Goal: Information Seeking & Learning: Learn about a topic

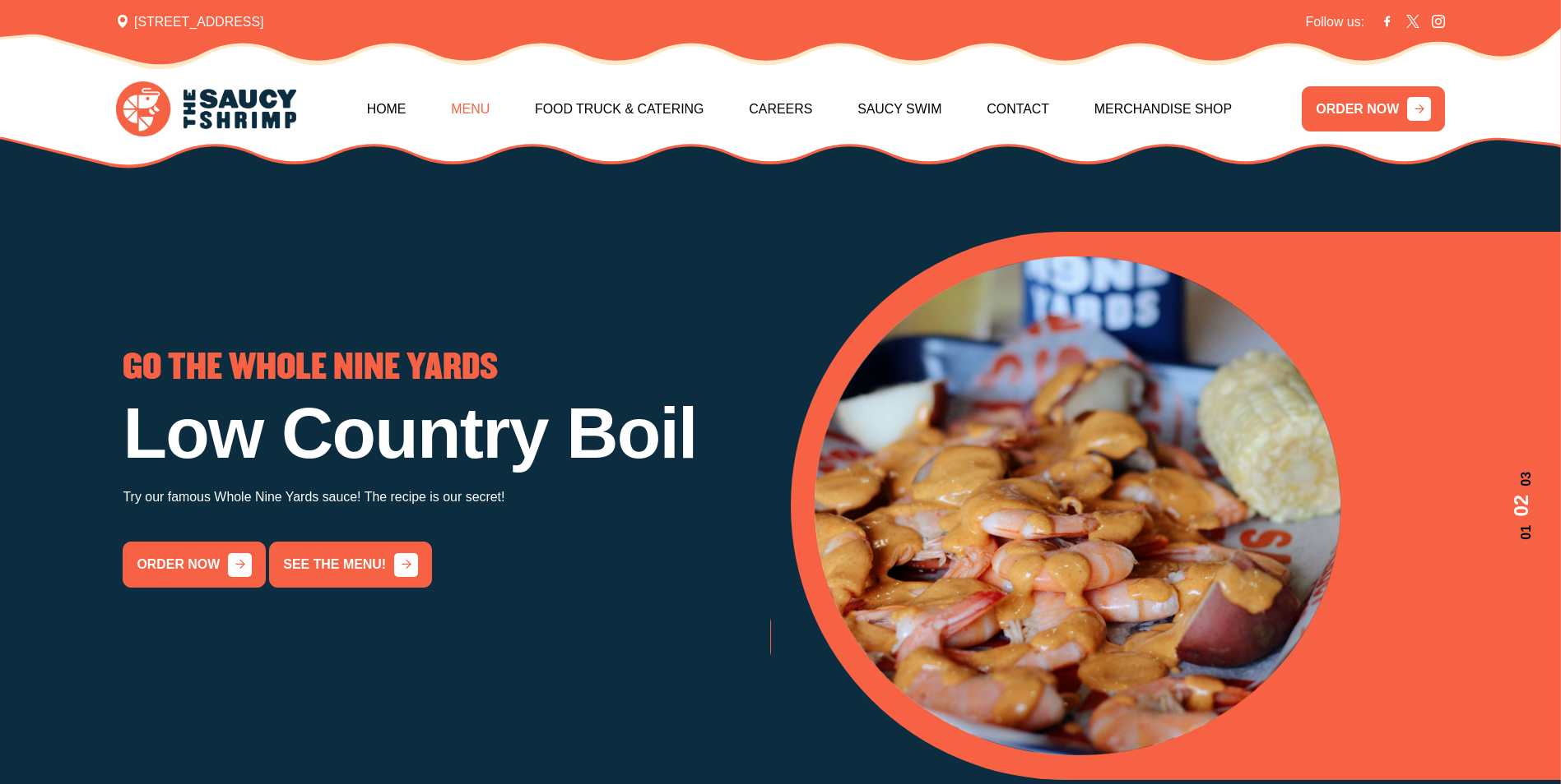
click at [490, 100] on link "Menu" at bounding box center [470, 109] width 39 height 70
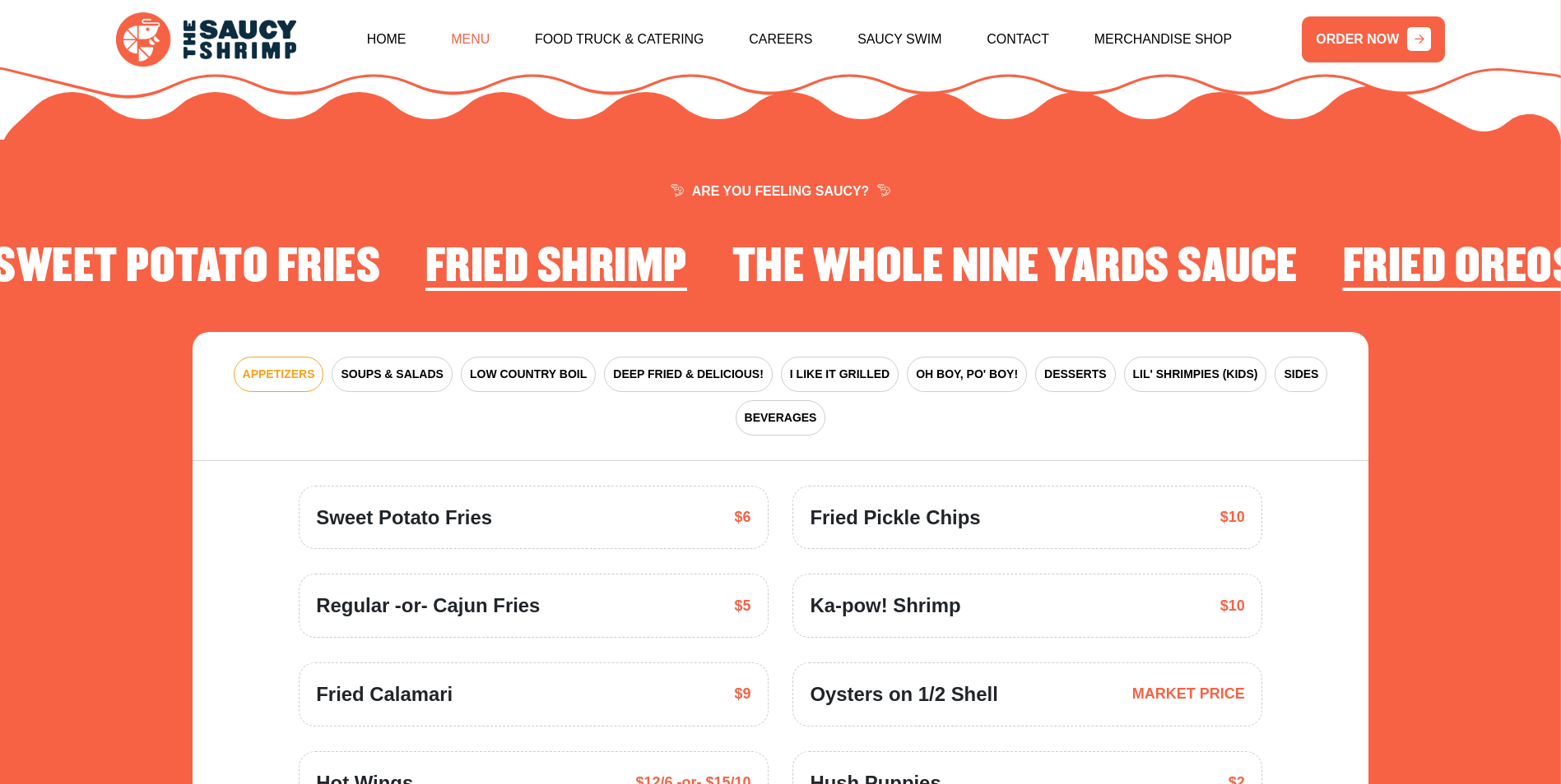
scroll to position [2414, 0]
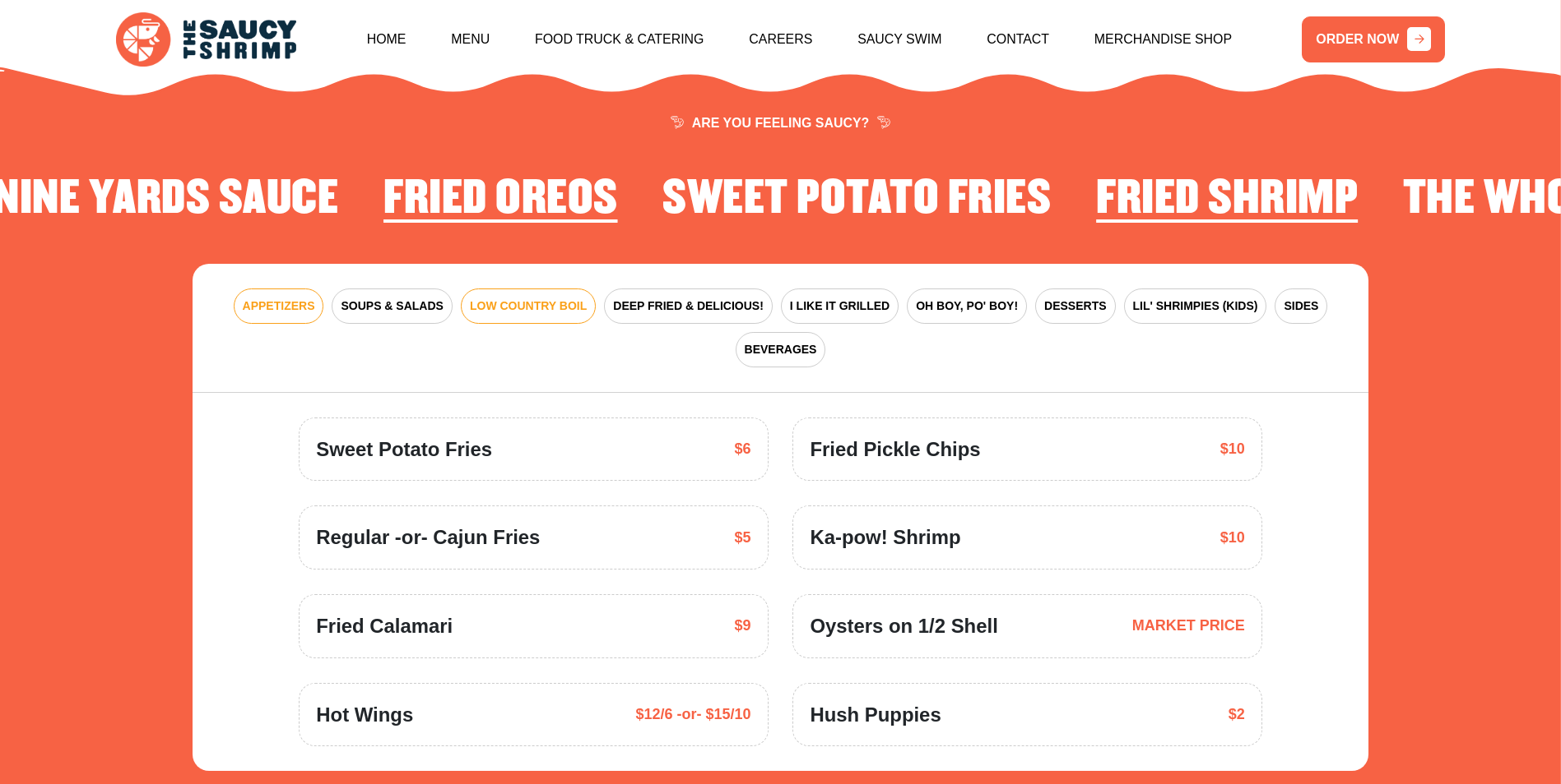
click at [508, 297] on span "LOW COUNTRY BOIL" at bounding box center [528, 306] width 117 height 18
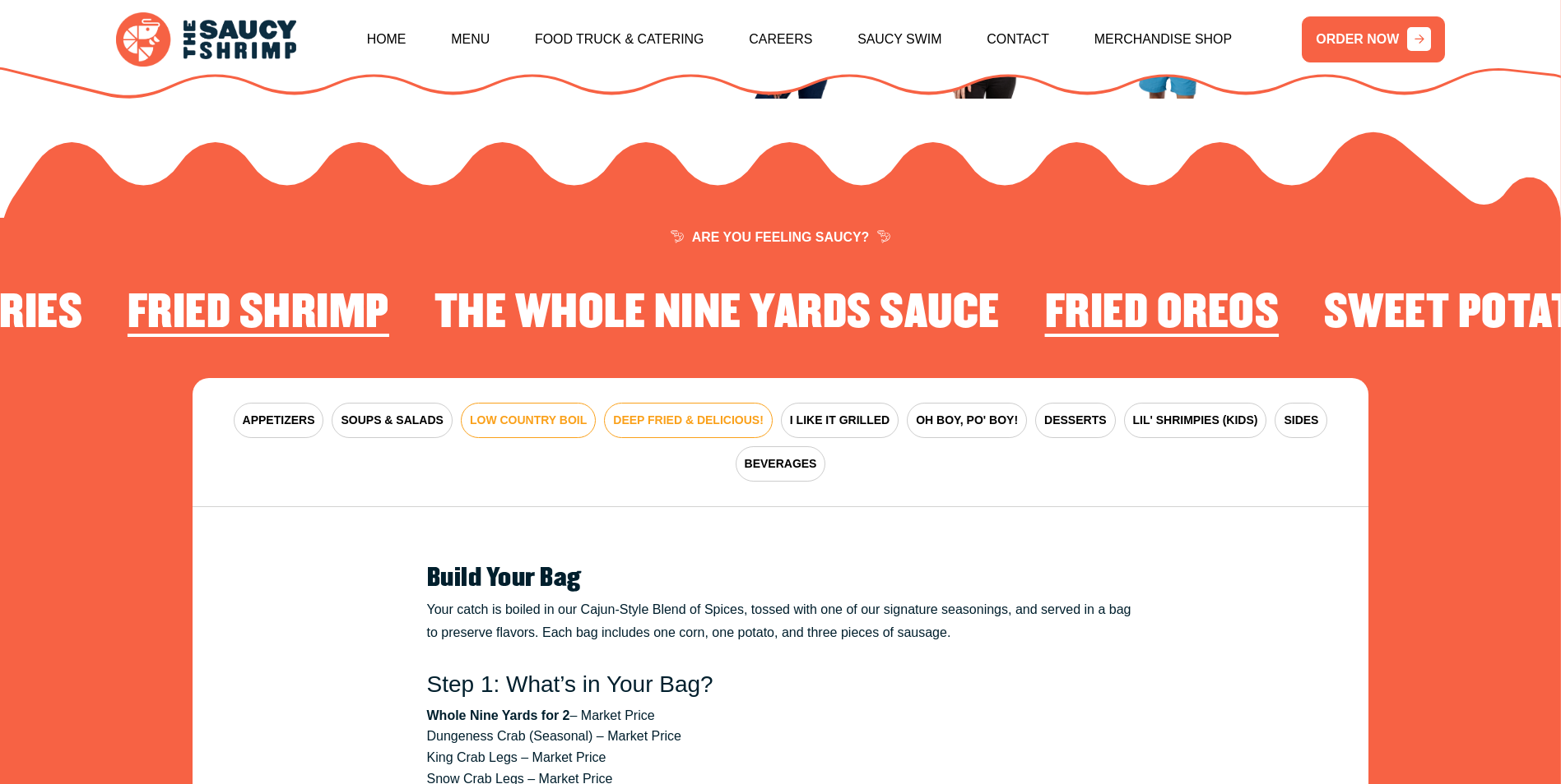
scroll to position [2251, 0]
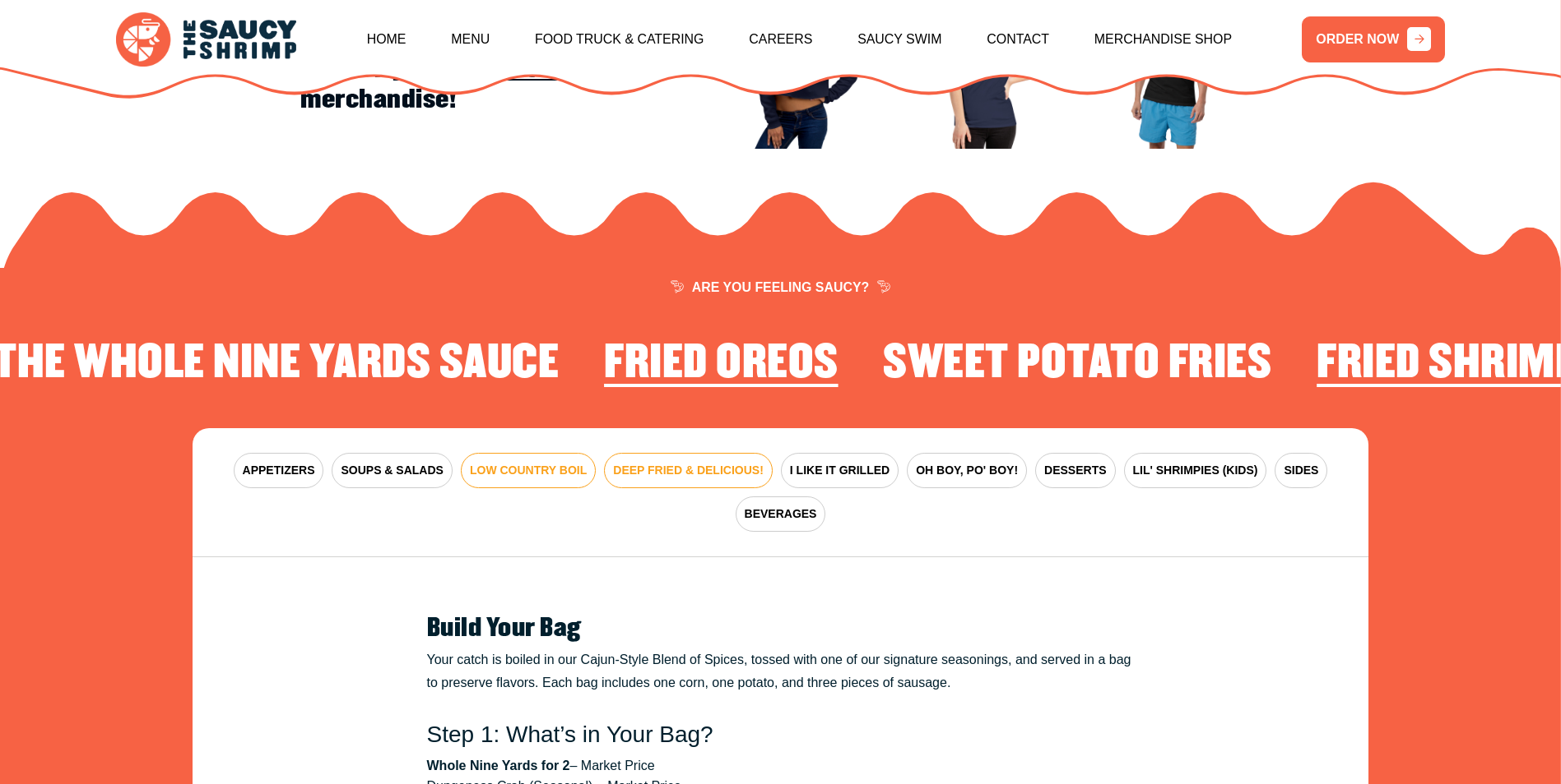
click at [652, 462] on span "DEEP FRIED & DELICIOUS!" at bounding box center [688, 471] width 151 height 18
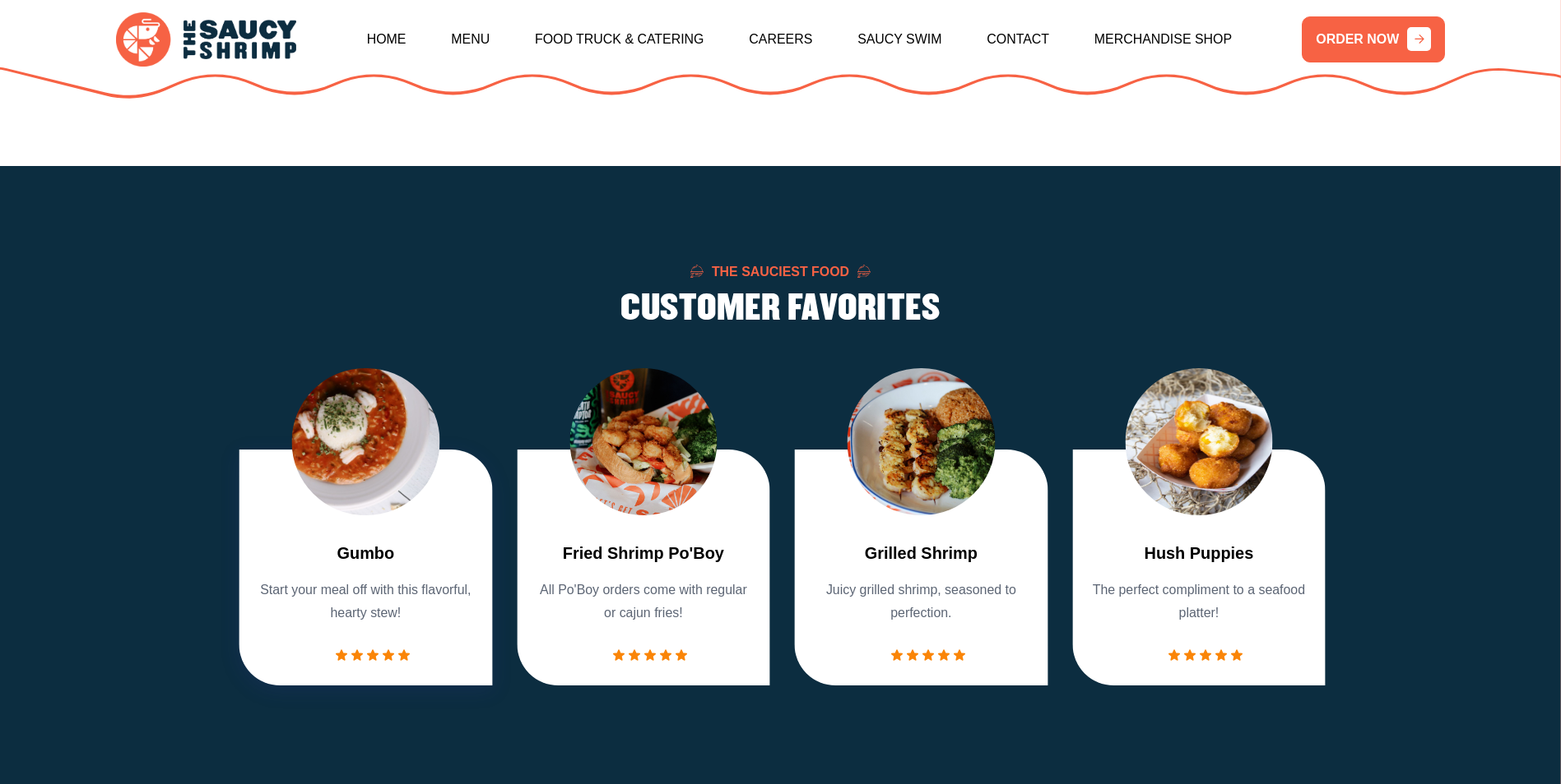
scroll to position [1398, 0]
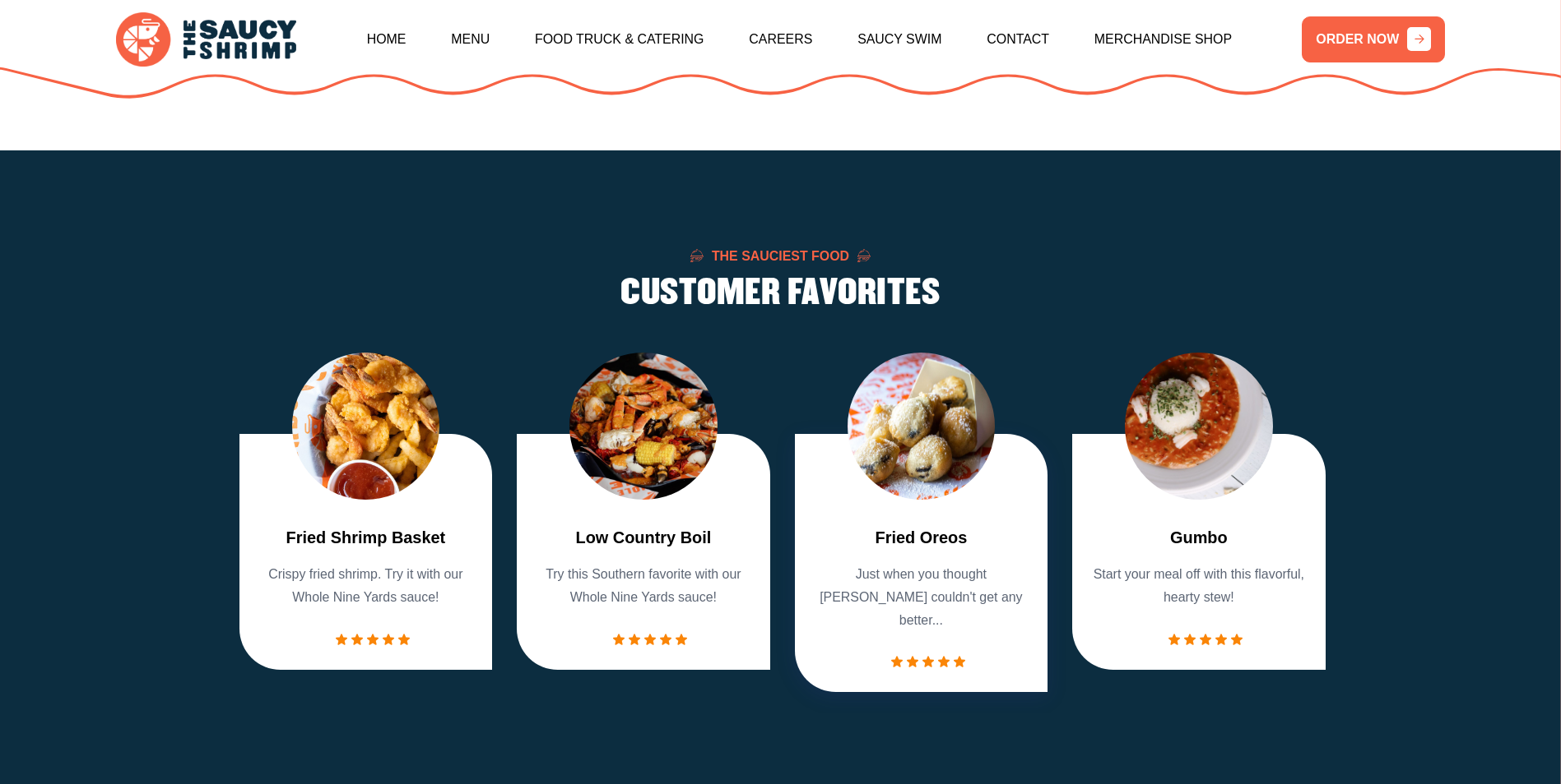
click at [842, 512] on div "Fried Oreos Just when you thought Oreos couldn't get any better..." at bounding box center [922, 562] width 254 height 258
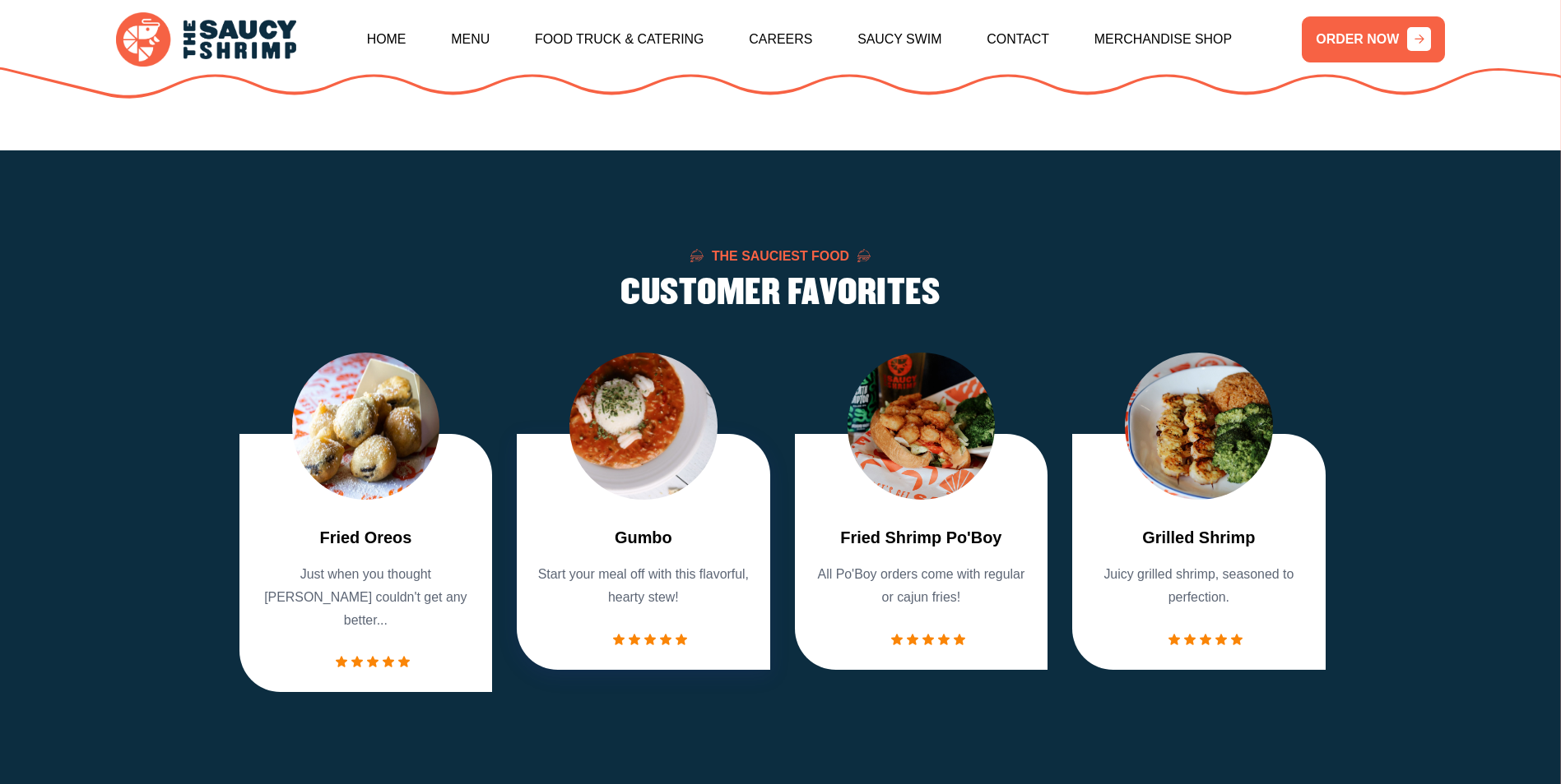
click at [767, 421] on div "Fried Shrimp Basket Crispy fried shrimp. Try it with our Whole Nine Yards sauce!" at bounding box center [225, 523] width 1083 height 341
click at [614, 421] on img "4 / 7" at bounding box center [643, 426] width 147 height 147
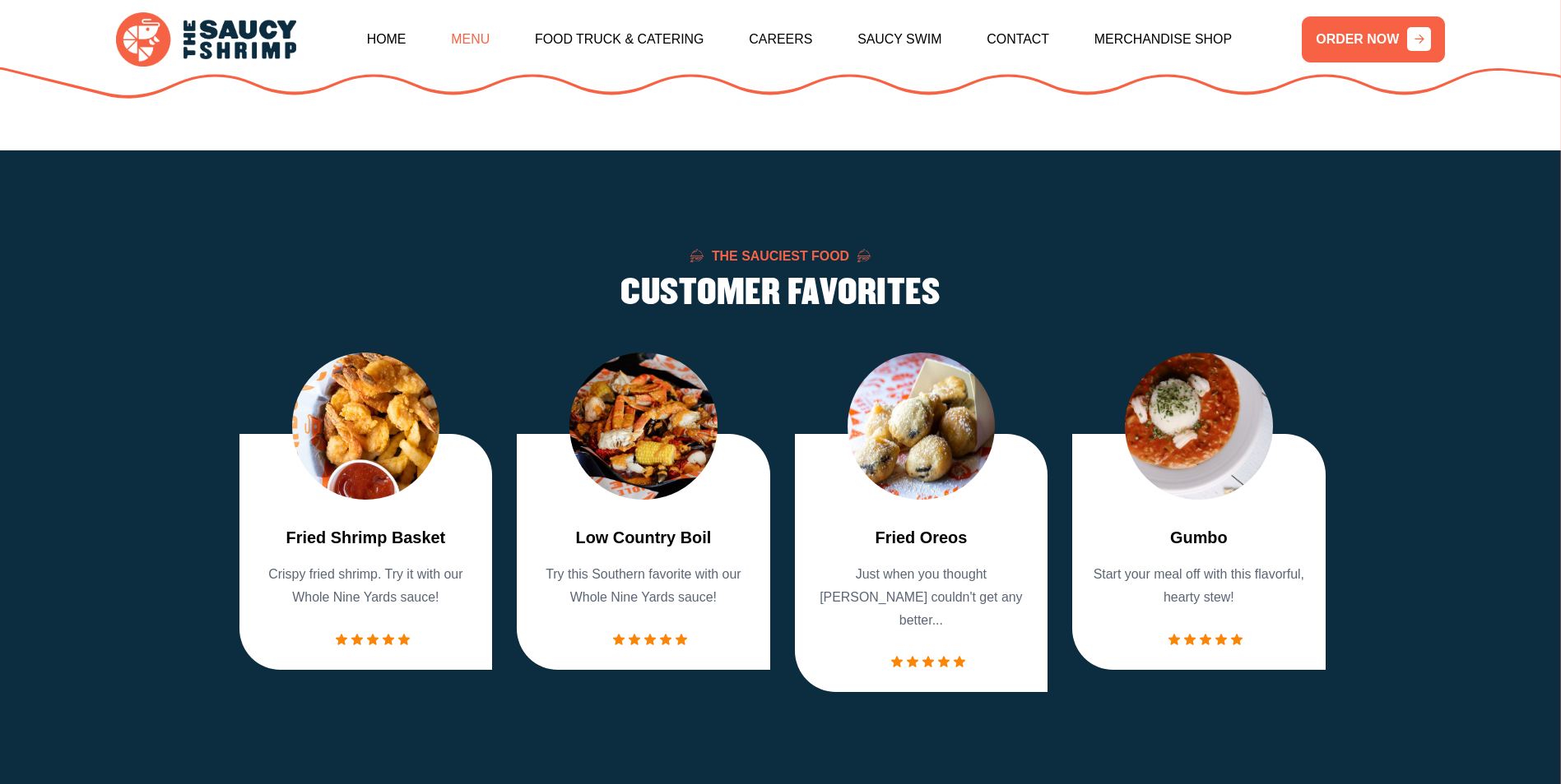
click at [486, 38] on link "Menu" at bounding box center [470, 40] width 39 height 70
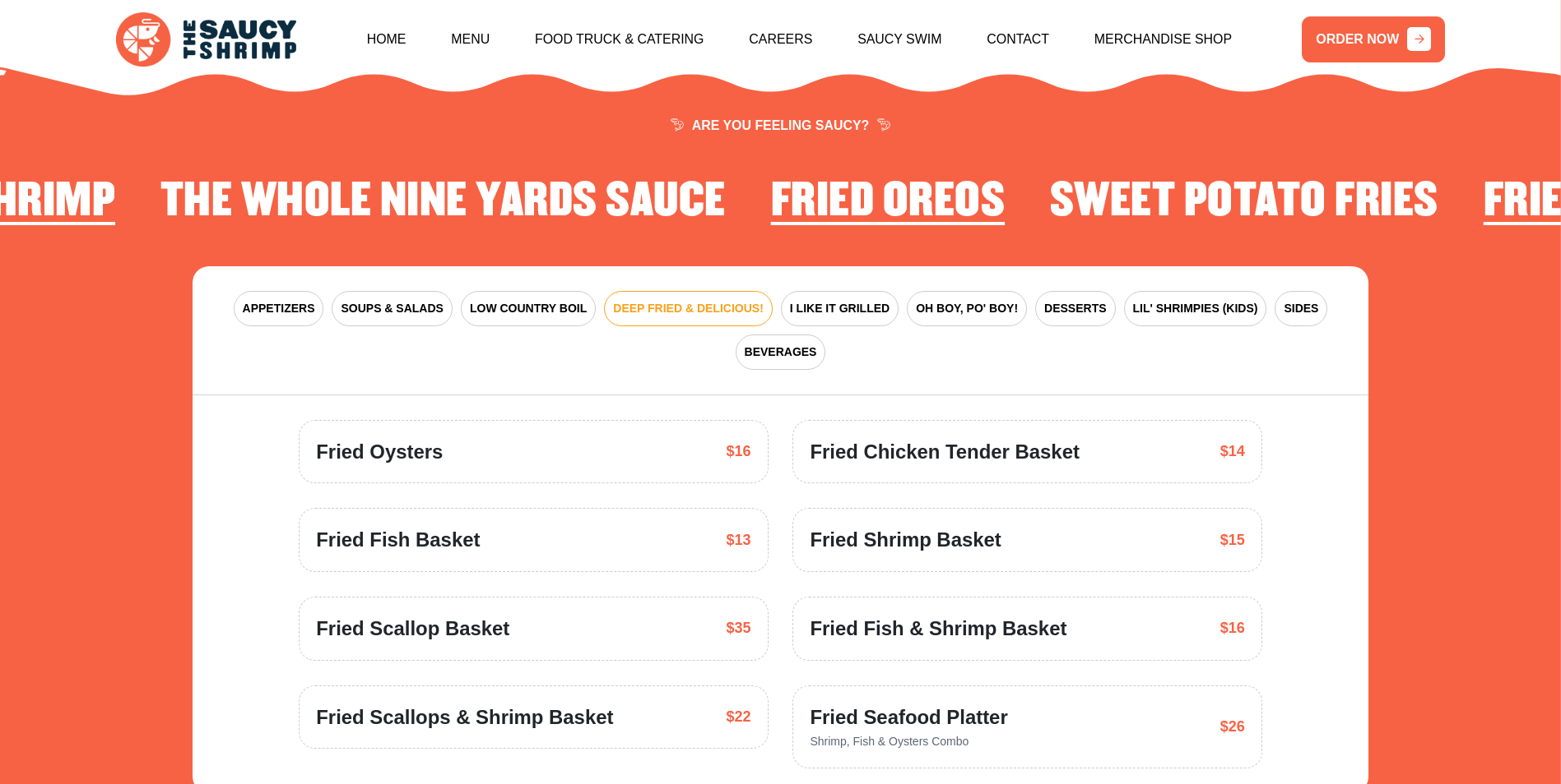
scroll to position [2414, 0]
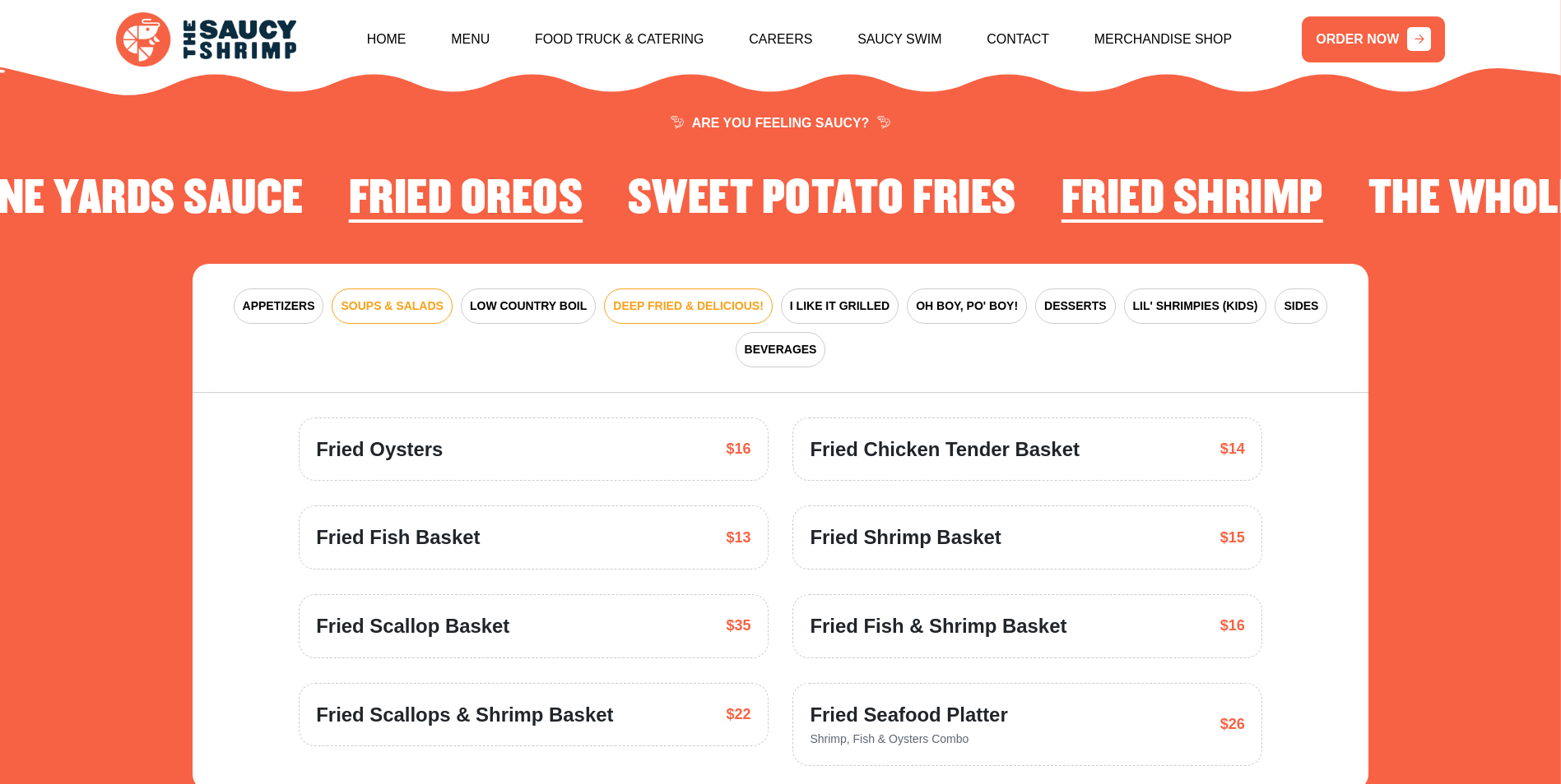
click at [411, 297] on span "SOUPS & SALADS" at bounding box center [392, 306] width 102 height 18
